Goal: Check status: Check status

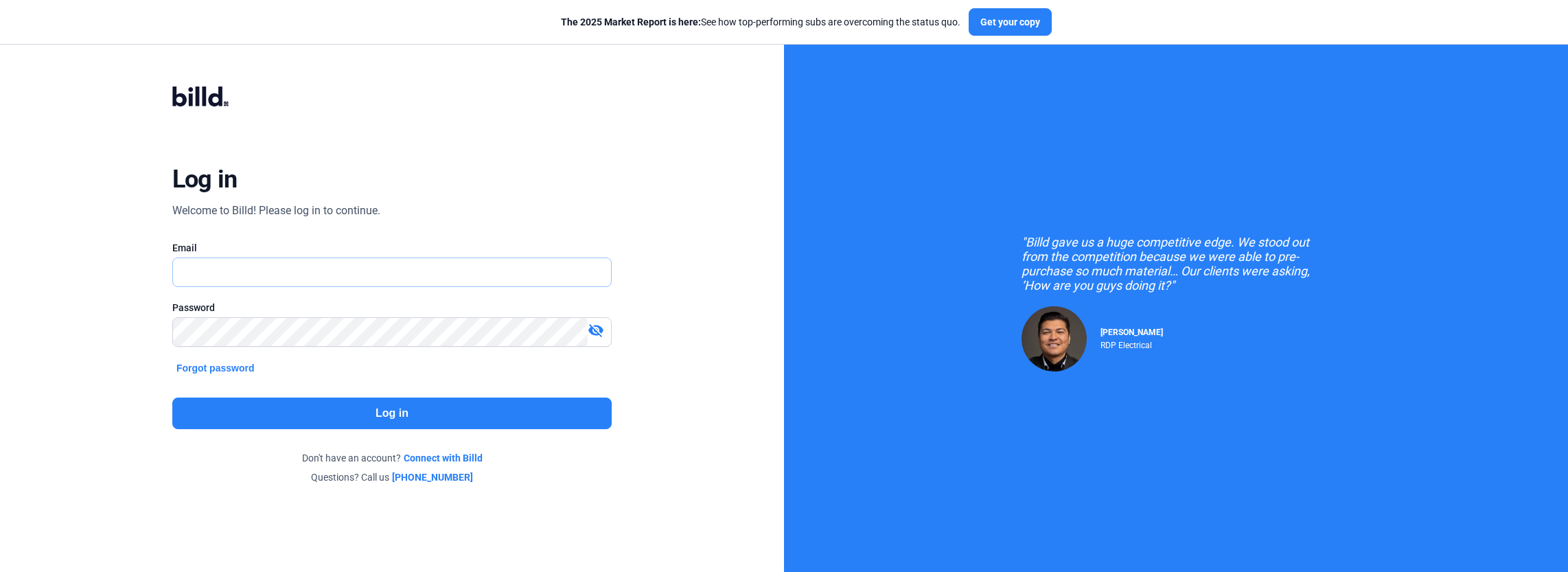
type input "[PERSON_NAME][EMAIL_ADDRESS][DOMAIN_NAME]"
click at [306, 410] on button "Log in" at bounding box center [392, 414] width 440 height 31
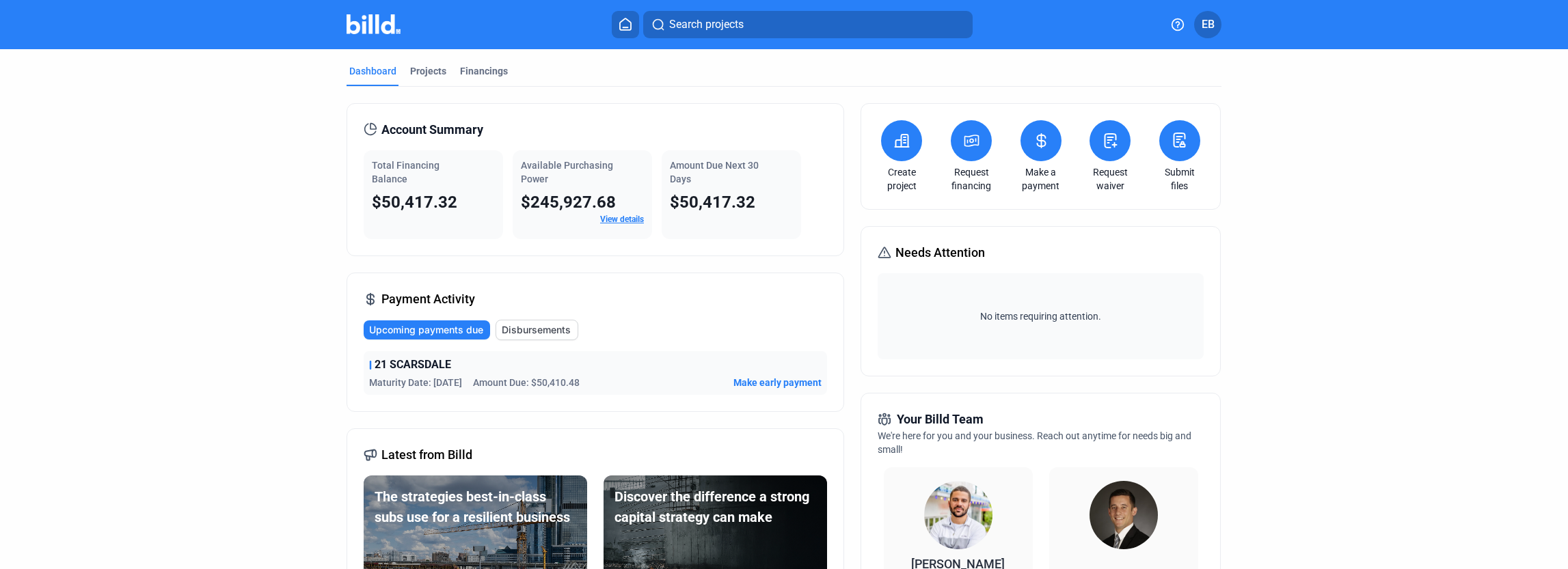
click at [912, 248] on span "Needs Attention" at bounding box center [940, 253] width 89 height 19
click at [880, 253] on icon at bounding box center [884, 253] width 14 height 17
click at [370, 361] on icon at bounding box center [370, 365] width 0 height 8
click at [364, 363] on div "21 SCARSDALE Maturity Date: [DATE] Amount Due: $50,410.48 Make early payment" at bounding box center [595, 373] width 463 height 43
click at [473, 373] on div "21 SCARSDALE Maturity Date: [DATE] Amount Due: $50,410.48 Make early payment" at bounding box center [595, 373] width 463 height 43
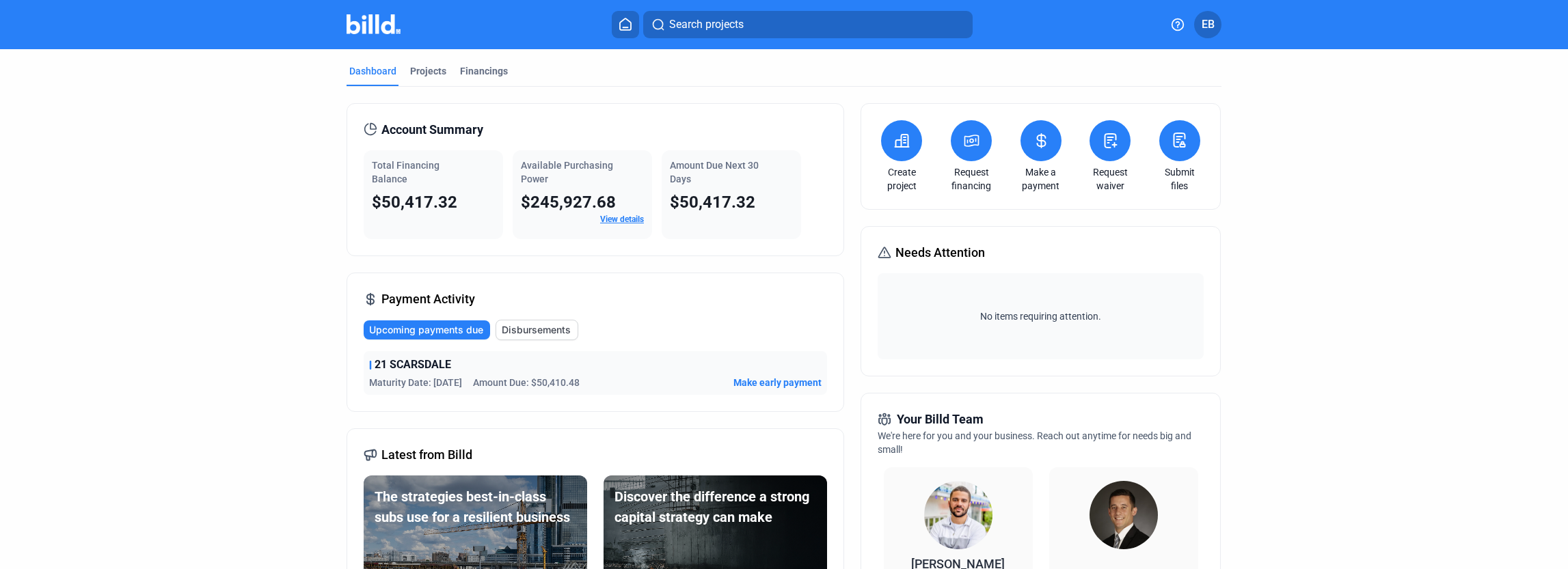
click at [436, 380] on span "Maturity Date: [DATE]" at bounding box center [415, 383] width 93 height 14
click at [420, 78] on div "Projects" at bounding box center [428, 75] width 42 height 22
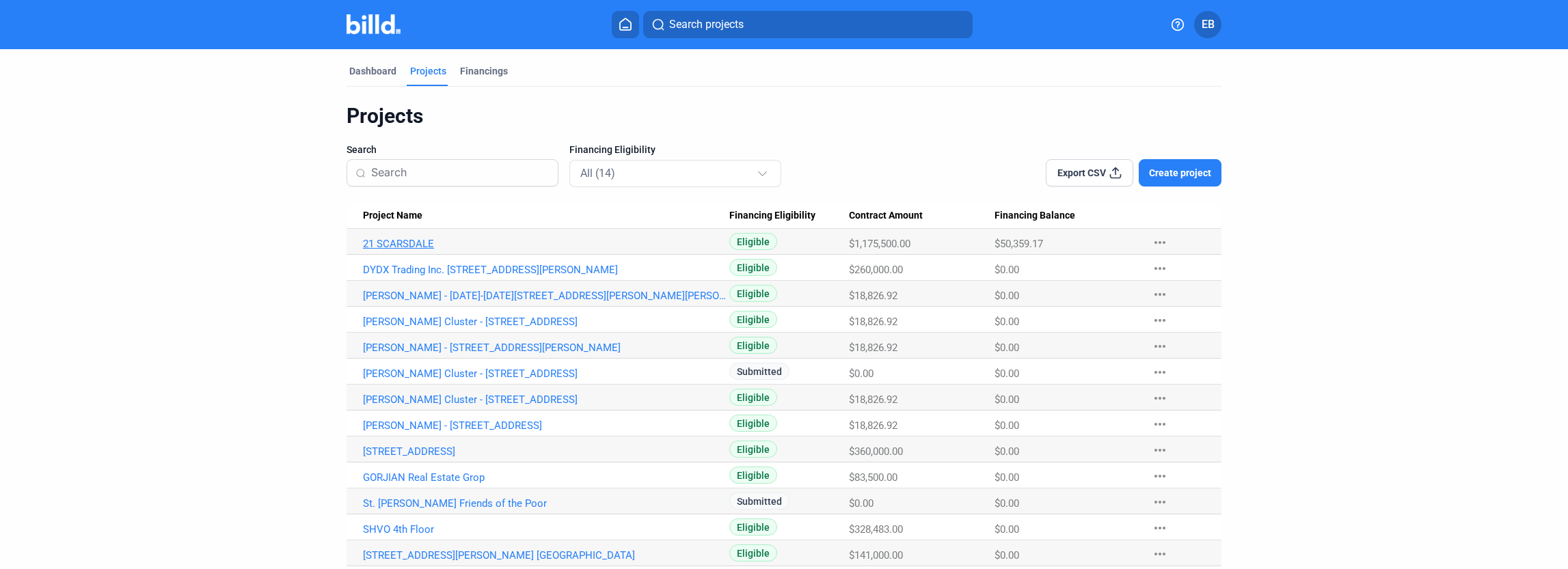
click at [387, 243] on link "21 SCARSDALE" at bounding box center [546, 244] width 367 height 12
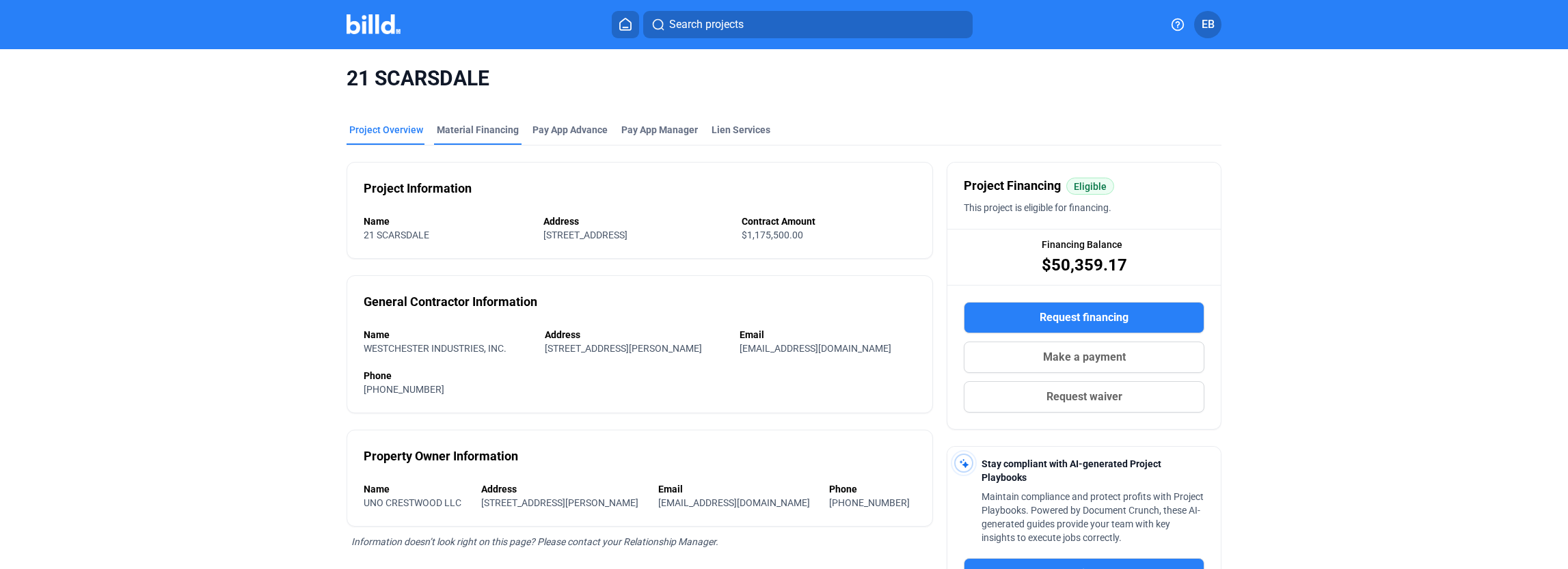
click at [459, 129] on div "Material Financing" at bounding box center [478, 130] width 82 height 14
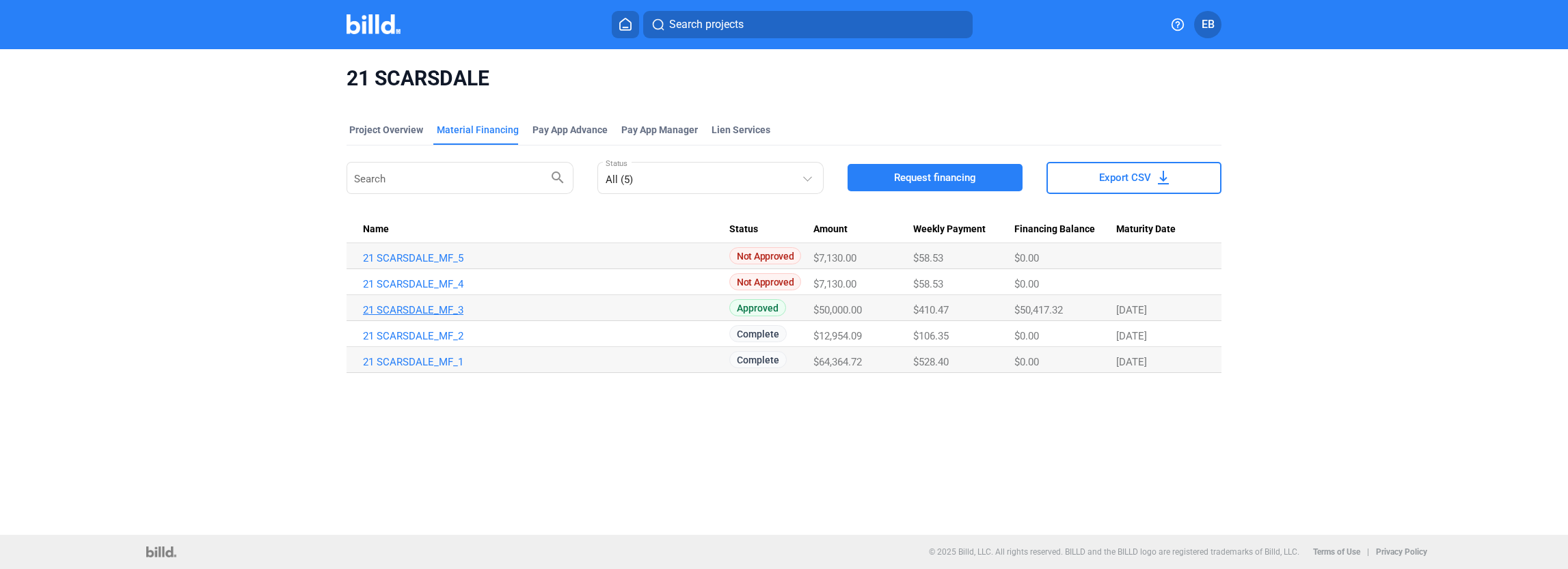
click at [396, 264] on link "21 SCARSDALE_MF_3" at bounding box center [546, 258] width 367 height 12
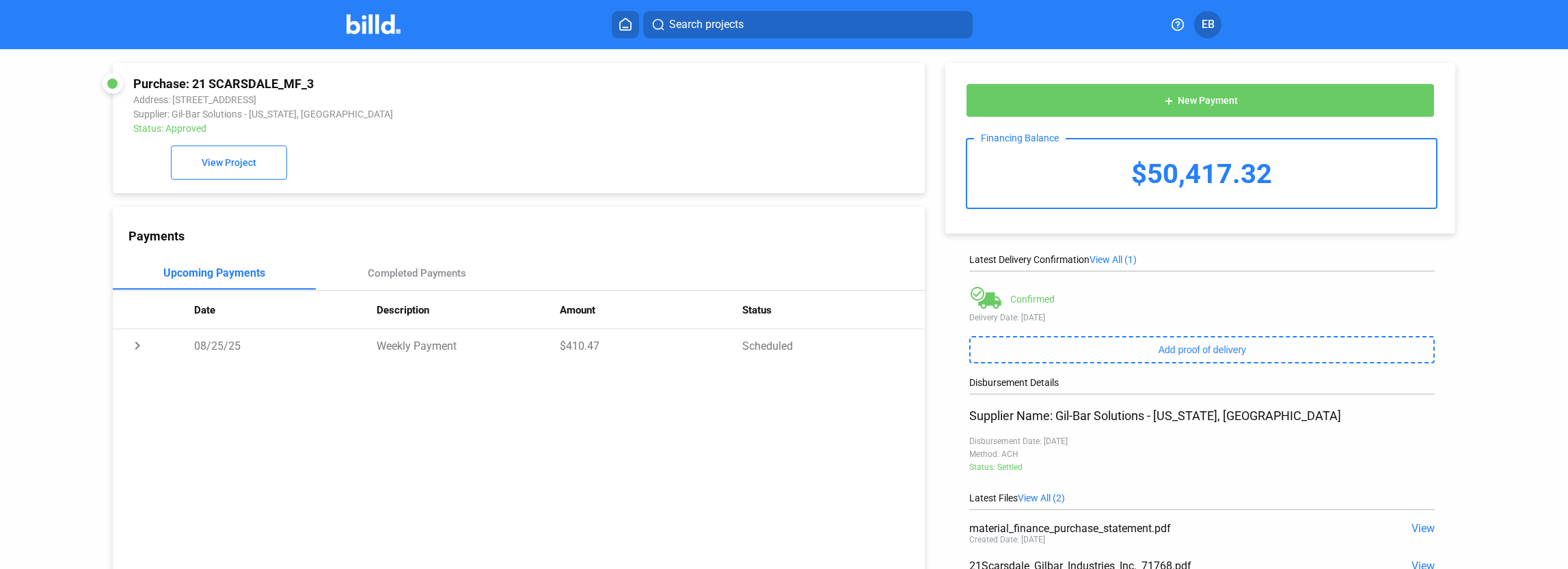
scroll to position [136, 0]
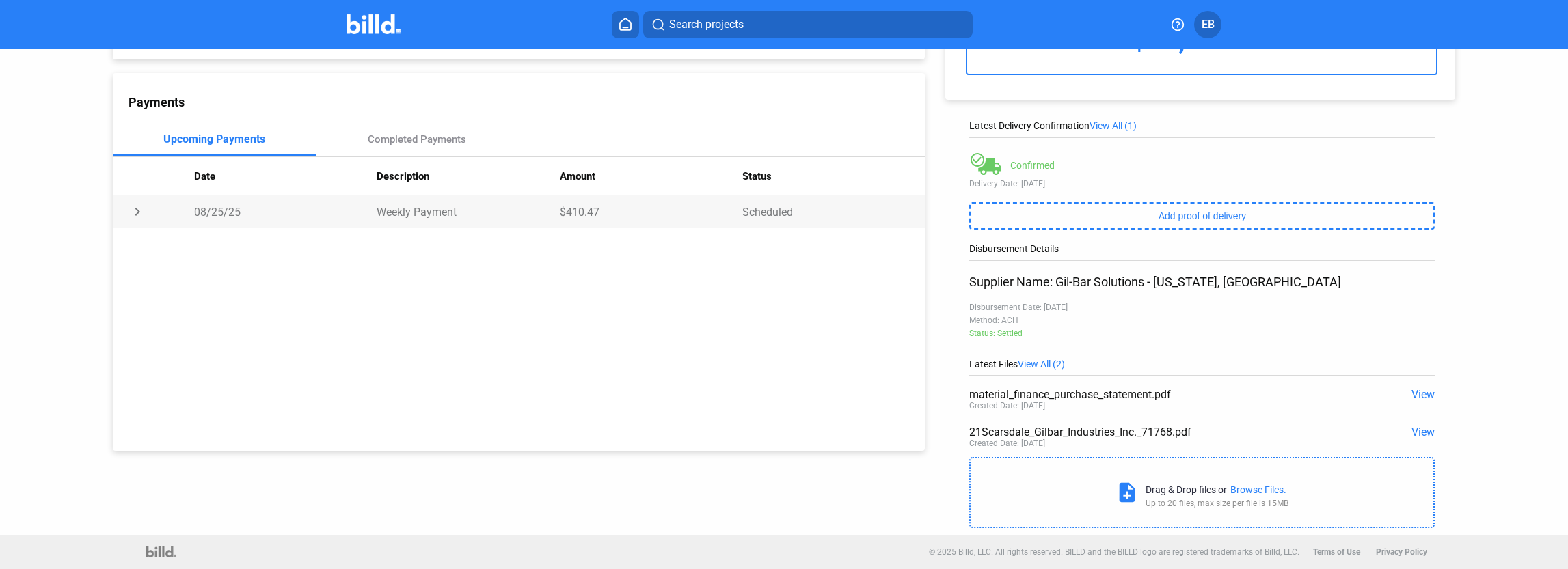
click at [201, 207] on td "08/25/25" at bounding box center [285, 212] width 182 height 33
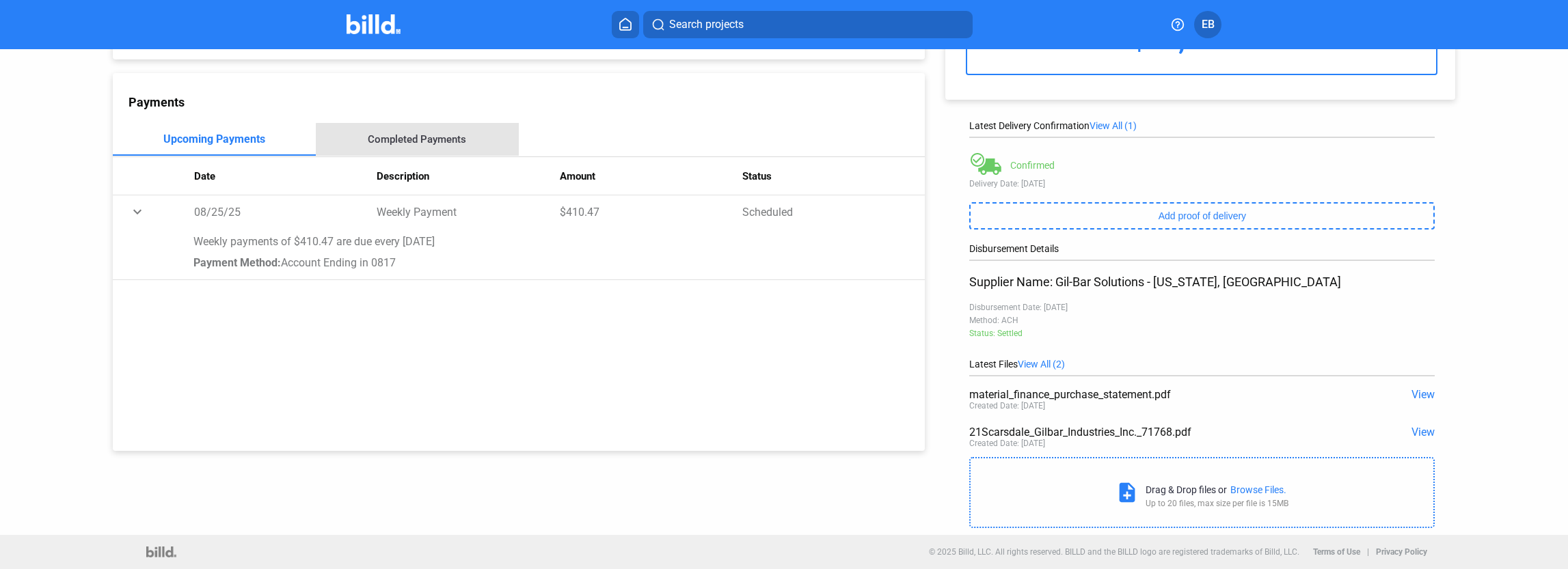
click at [417, 141] on div "Completed Payments" at bounding box center [416, 139] width 98 height 12
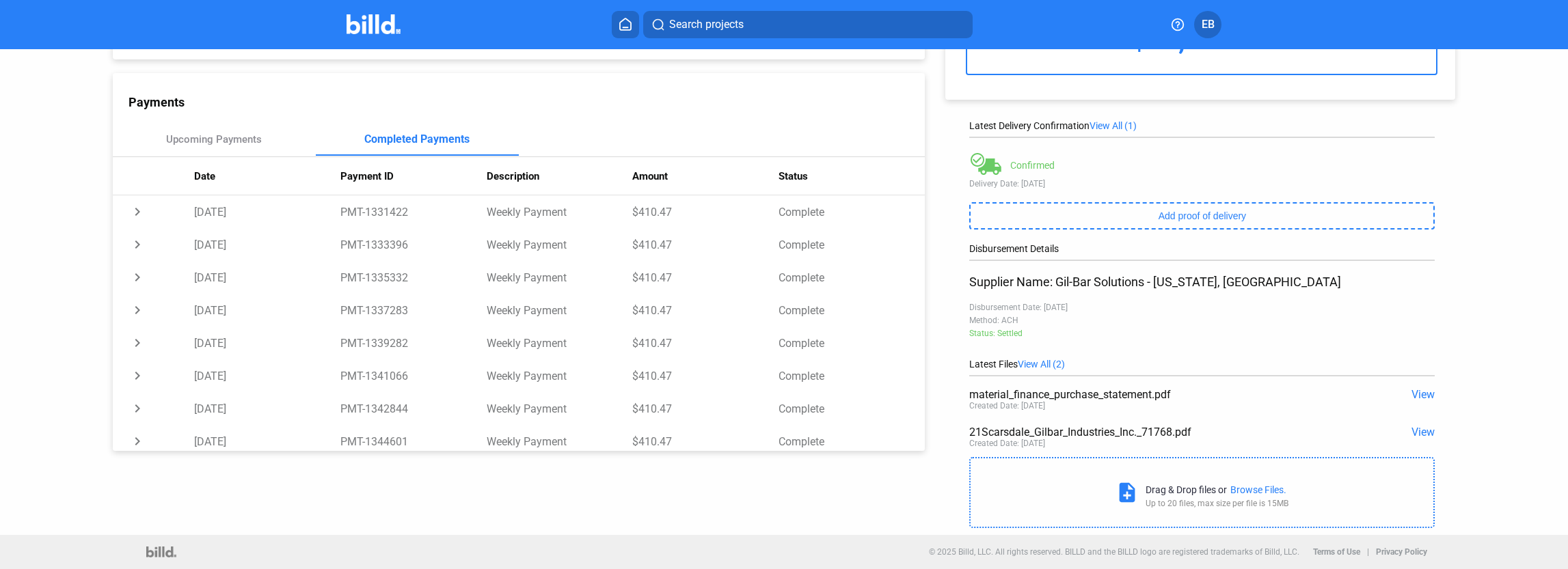
click at [1416, 392] on span "View" at bounding box center [1423, 394] width 23 height 13
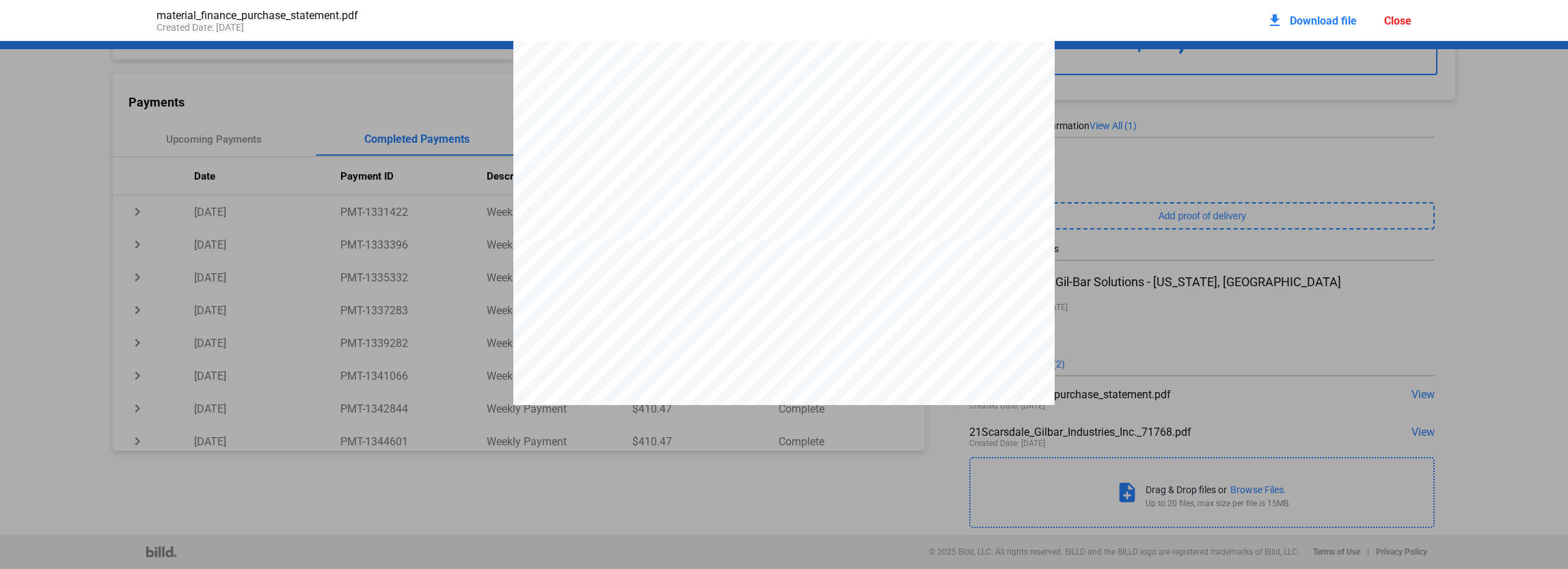
scroll to position [527, 0]
